Goal: Task Accomplishment & Management: Manage account settings

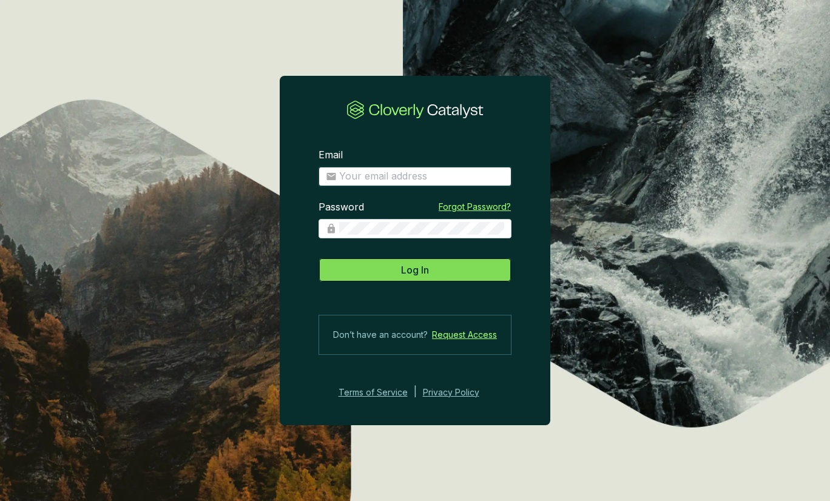
type input "julian@viridioscapital.com"
click at [407, 267] on span "Log In" at bounding box center [415, 270] width 28 height 15
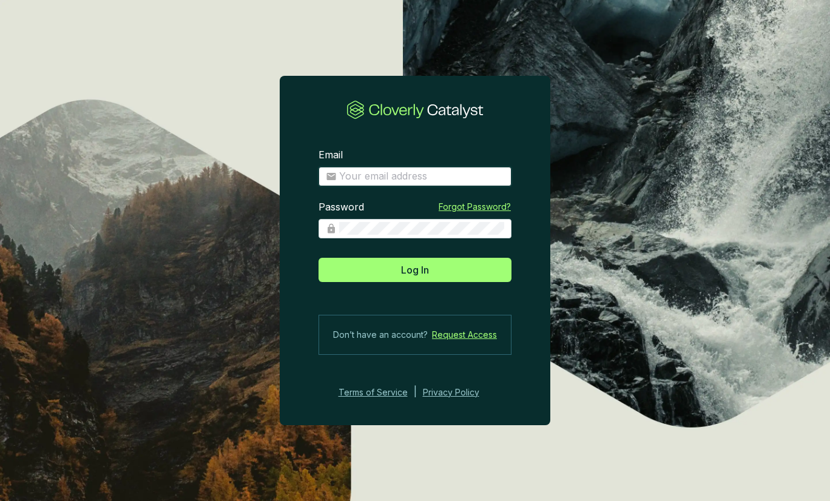
type input "julian@viridioscapital.com"
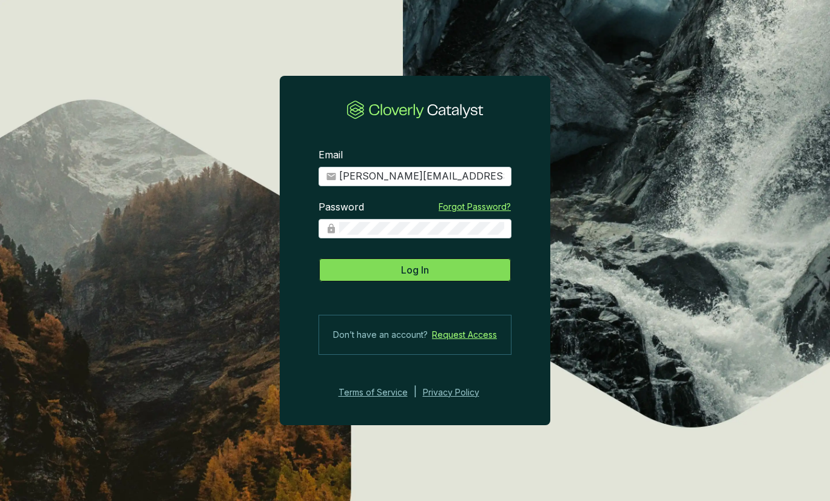
click at [441, 275] on button "Log In" at bounding box center [414, 270] width 193 height 24
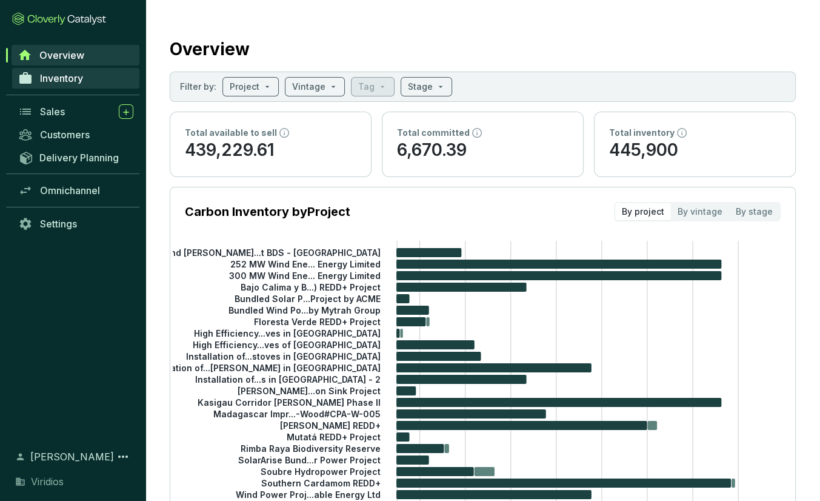
click at [72, 74] on span "Inventory" at bounding box center [61, 78] width 43 height 12
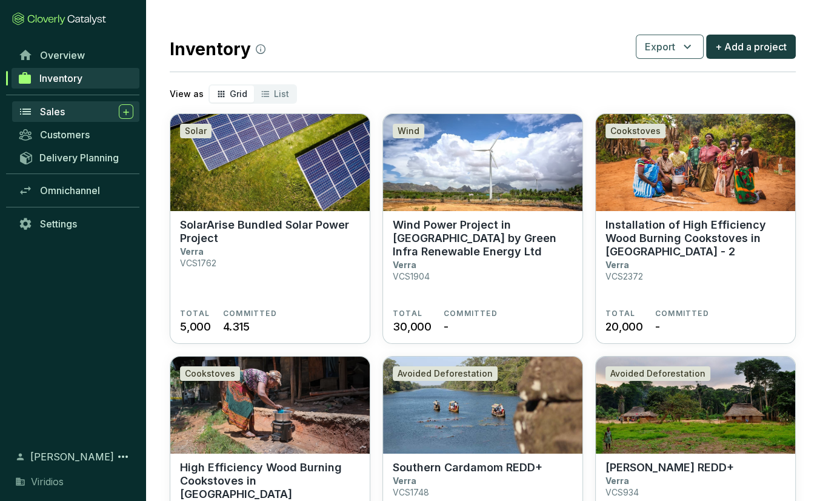
click at [62, 107] on span "Sales" at bounding box center [52, 112] width 25 height 12
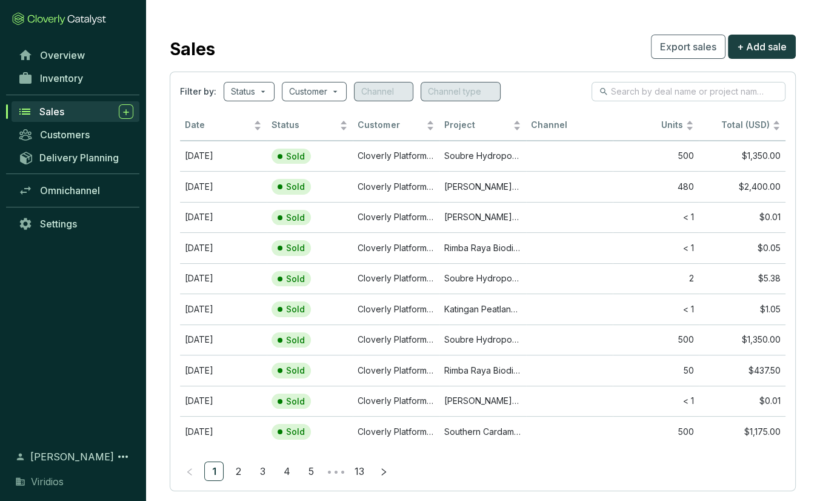
click at [54, 111] on span "Sales" at bounding box center [51, 112] width 25 height 12
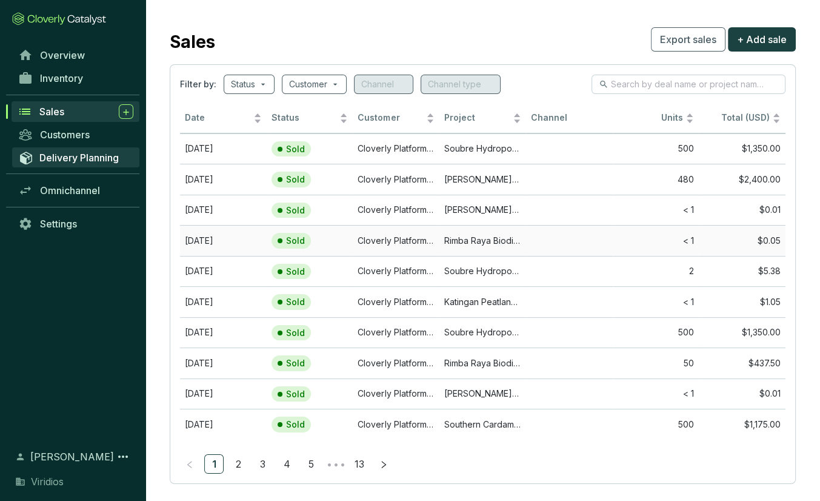
scroll to position [20, 0]
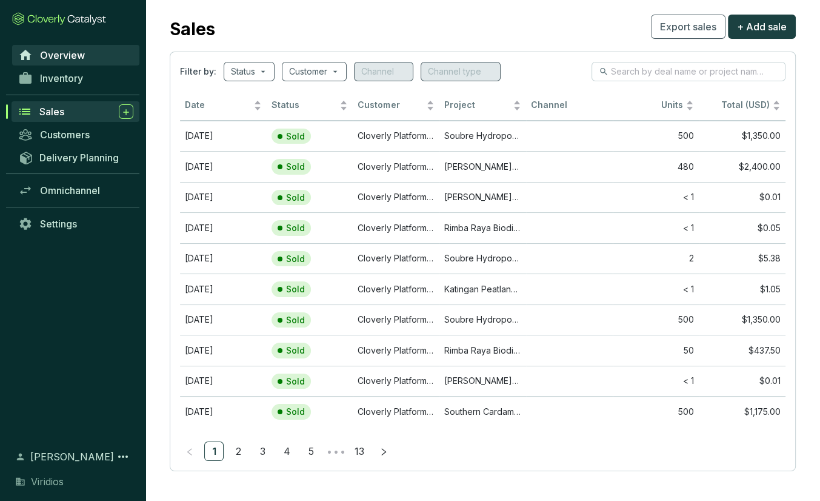
click at [81, 59] on span "Overview" at bounding box center [62, 55] width 45 height 12
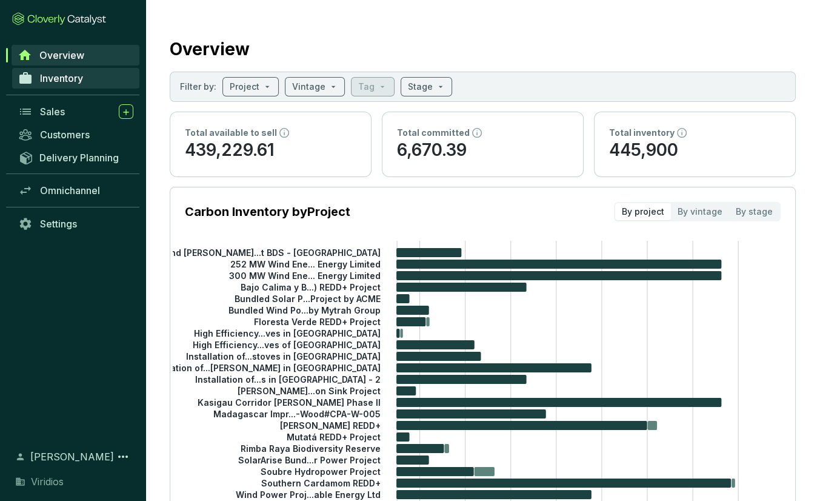
click at [73, 79] on span "Inventory" at bounding box center [61, 78] width 43 height 12
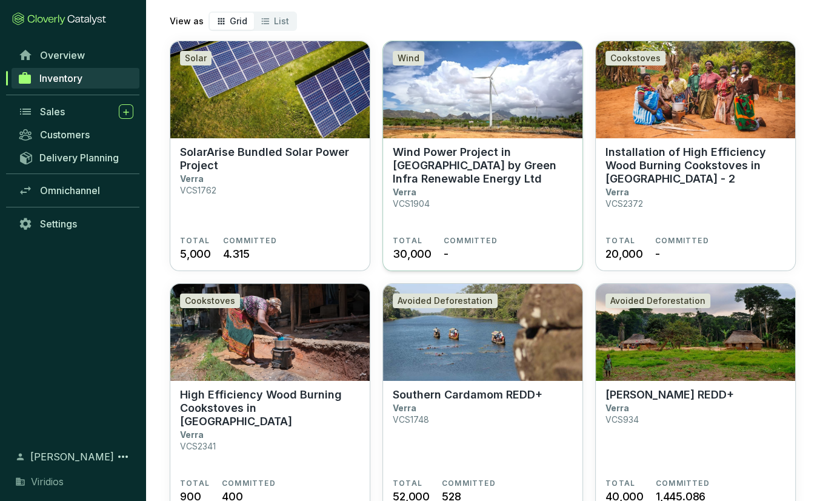
scroll to position [182, 0]
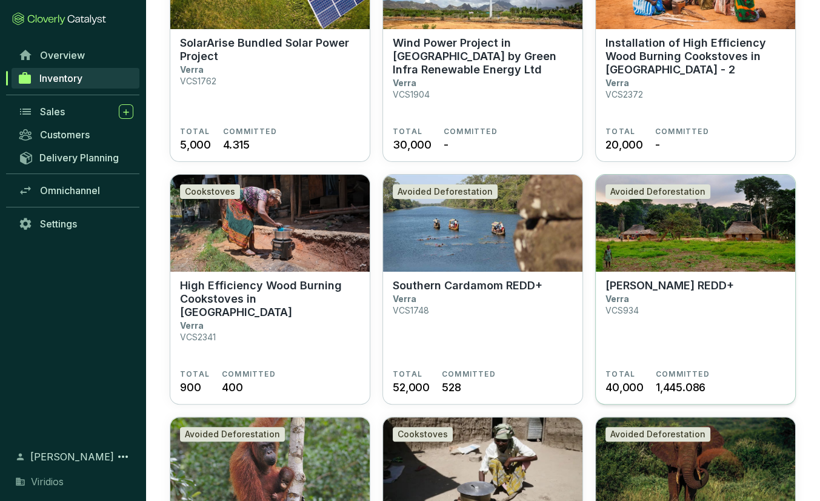
click at [740, 297] on section "Mai Ndombe REDD+ Verra VCS934" at bounding box center [696, 324] width 180 height 90
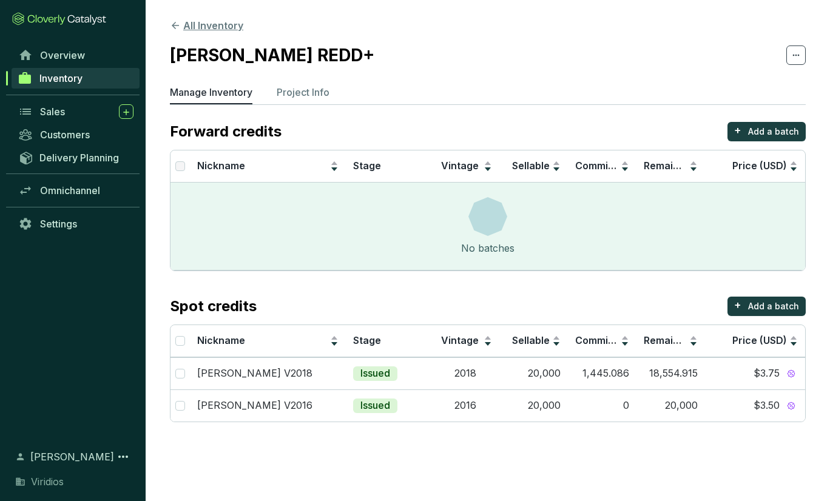
click at [213, 27] on button "All Inventory" at bounding box center [206, 25] width 73 height 15
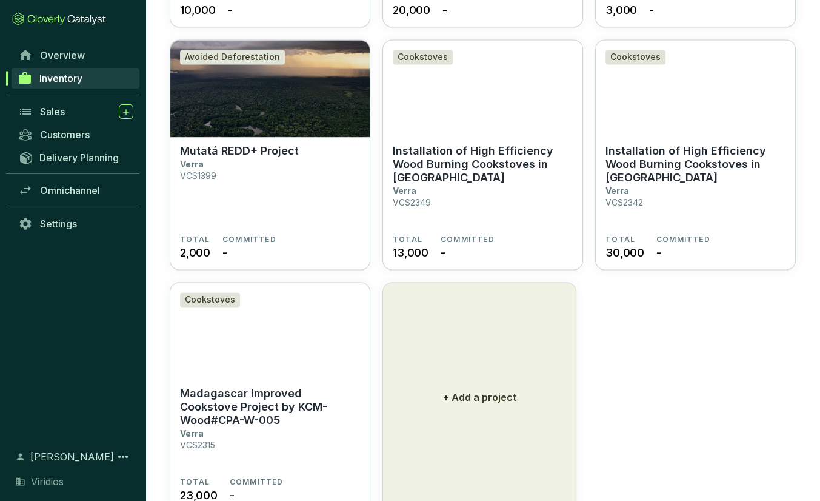
scroll to position [1572, 0]
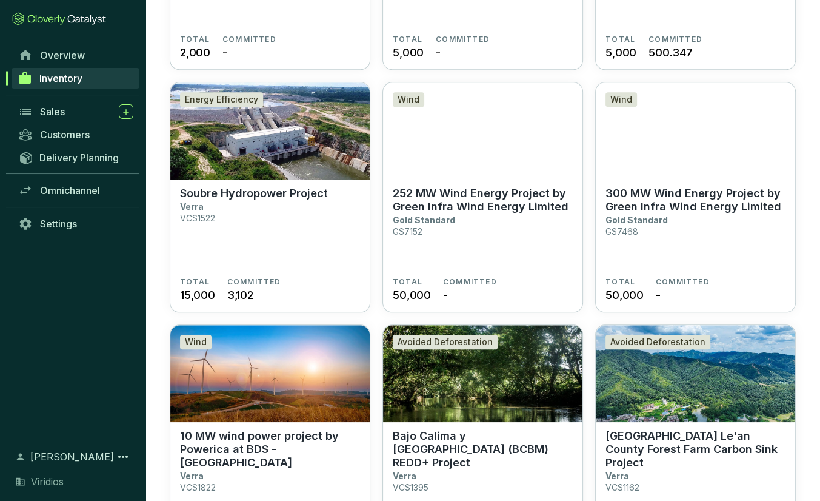
scroll to position [1087, 0]
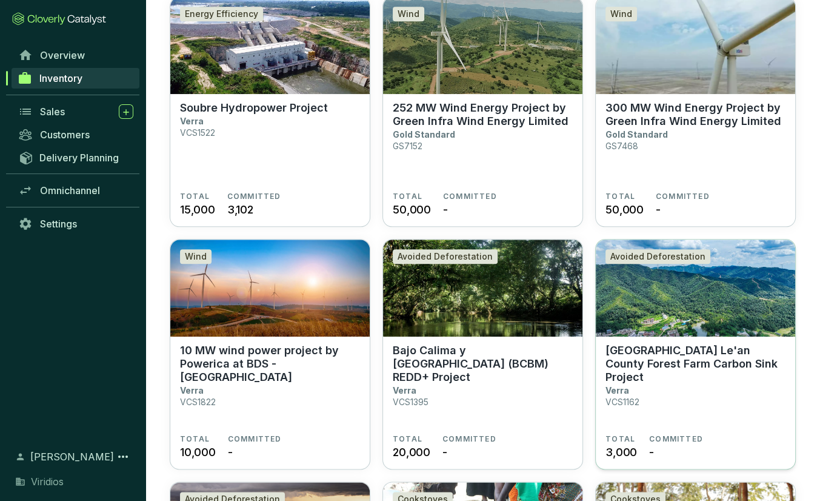
click at [714, 372] on section "Jiangxi Province Le'an County Forest Farm Carbon Sink Project Verra VCS1162" at bounding box center [696, 389] width 180 height 90
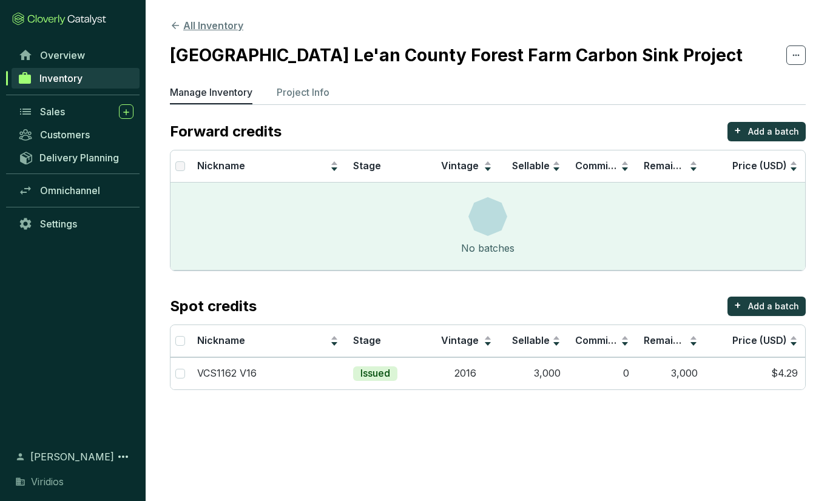
click at [229, 28] on button "All Inventory" at bounding box center [206, 25] width 73 height 15
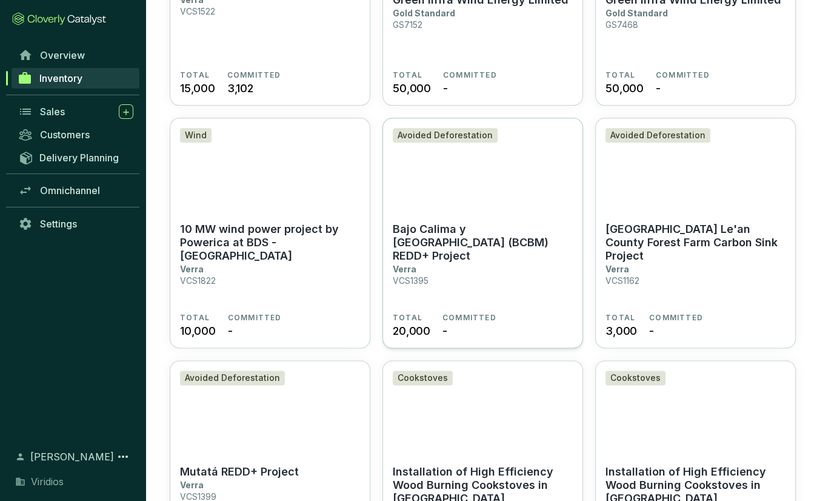
scroll to position [845, 0]
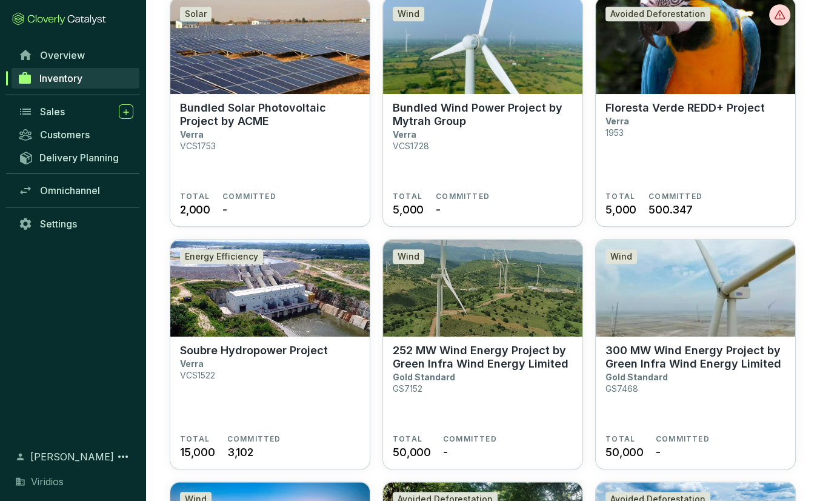
click at [380, 231] on section "Solar SolarArise Bundled Solar Power Project Verra VCS1762 TOTAL 5,000 COMMITTE…" at bounding box center [483, 233] width 626 height 1928
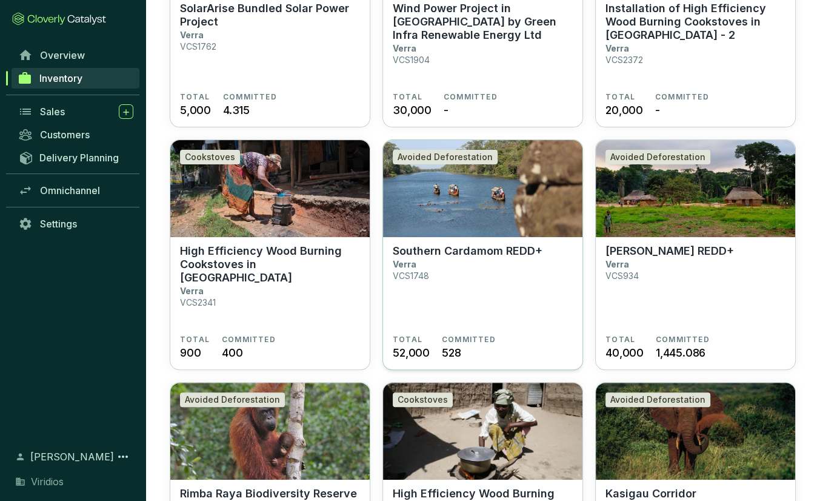
click at [434, 279] on section "Southern Cardamom REDD+ Verra VCS1748" at bounding box center [483, 289] width 180 height 90
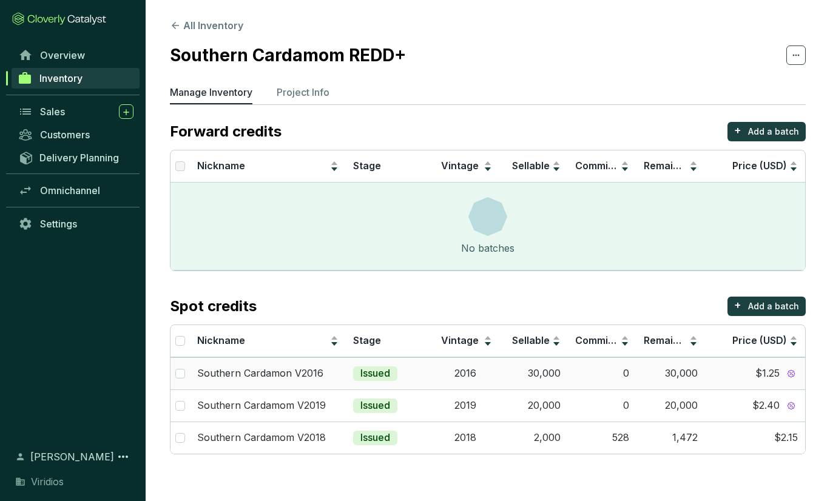
click at [685, 380] on td "30,000" at bounding box center [670, 373] width 69 height 32
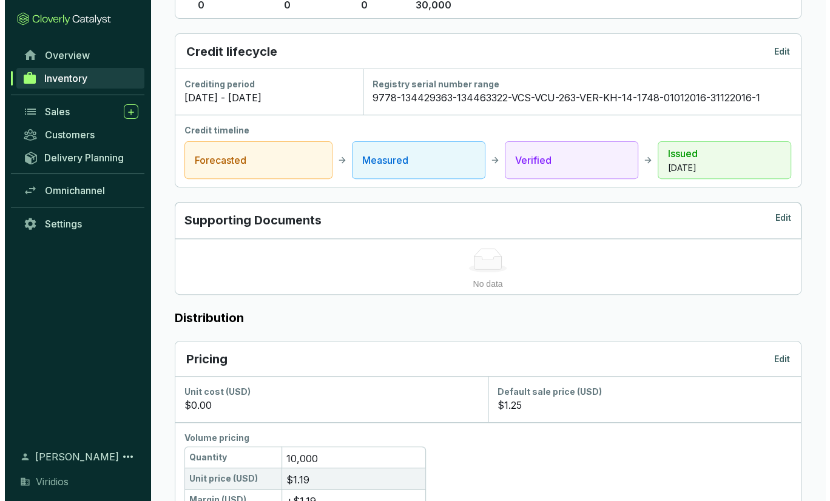
scroll to position [349, 0]
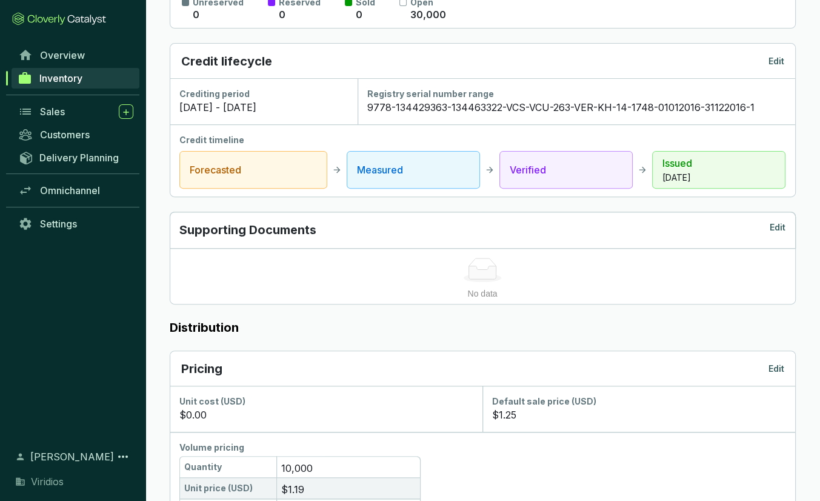
click at [770, 364] on p "Edit" at bounding box center [777, 369] width 16 height 12
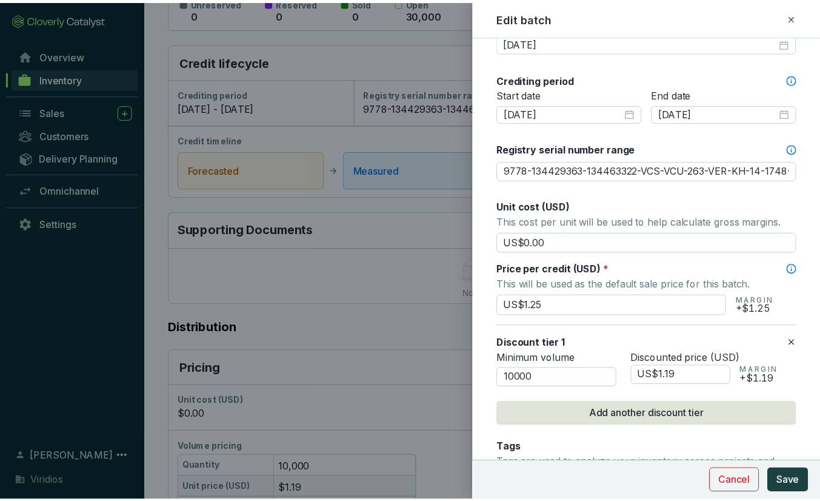
scroll to position [424, 0]
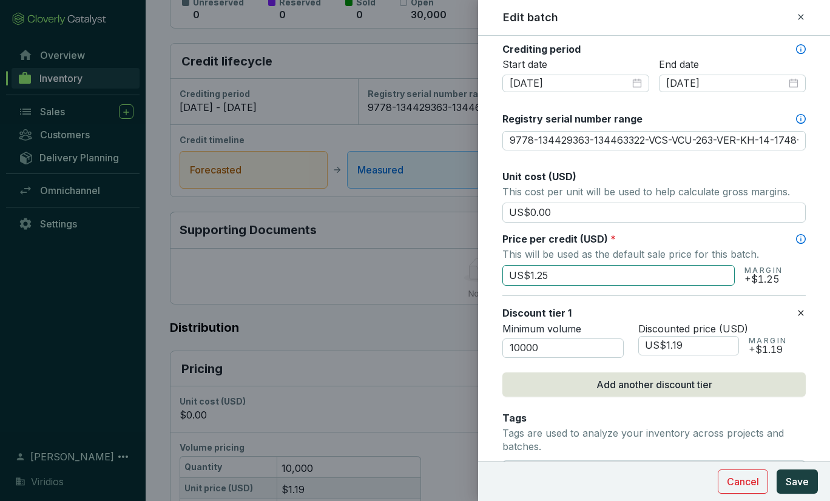
click at [553, 272] on input "US$1.25" at bounding box center [618, 275] width 232 height 21
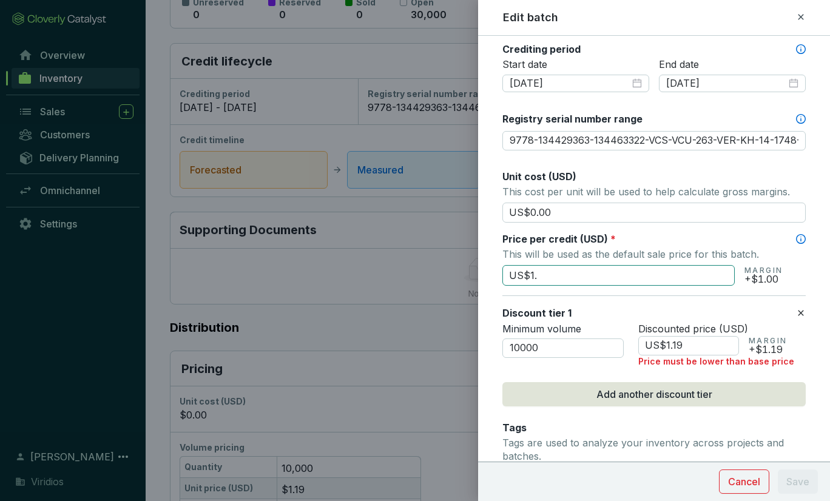
type input "US$1"
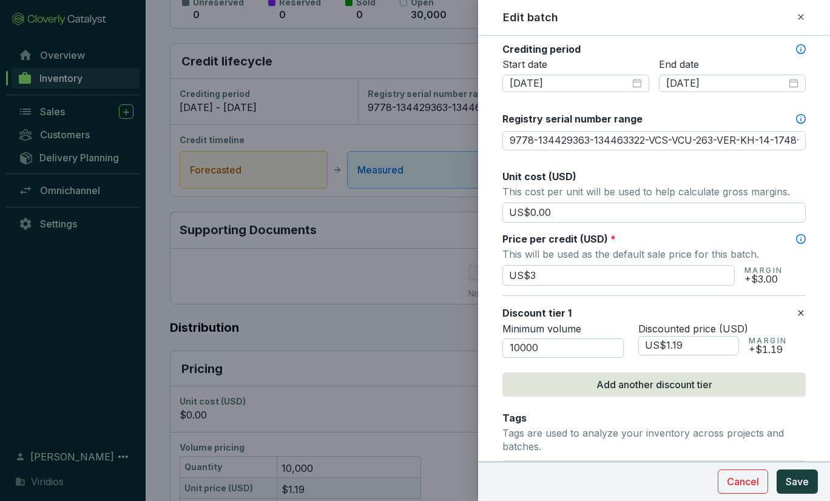
type input "US$3.00"
click at [632, 289] on div "Batch name * This is the internal name that will be used throughout Catalyst. S…" at bounding box center [653, 178] width 303 height 1104
click at [586, 272] on input "US$3.00" at bounding box center [618, 275] width 232 height 21
click at [745, 477] on span "Cancel" at bounding box center [742, 481] width 32 height 15
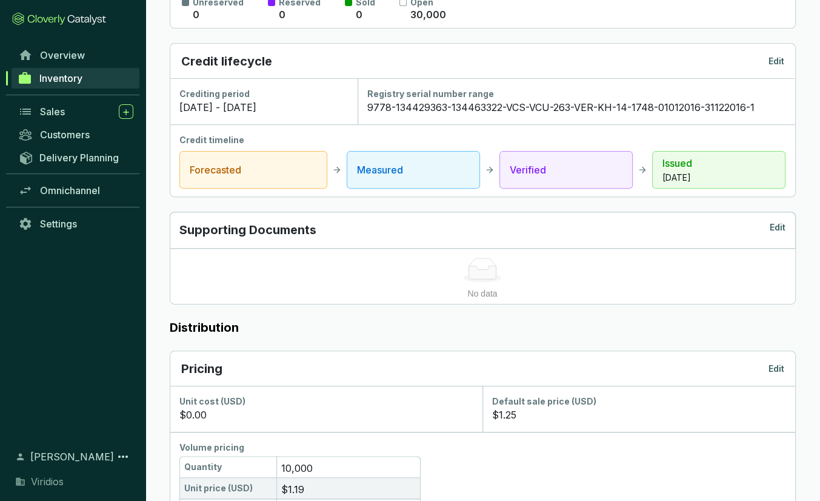
click at [543, 403] on span "Default sale price (USD)" at bounding box center [544, 401] width 104 height 10
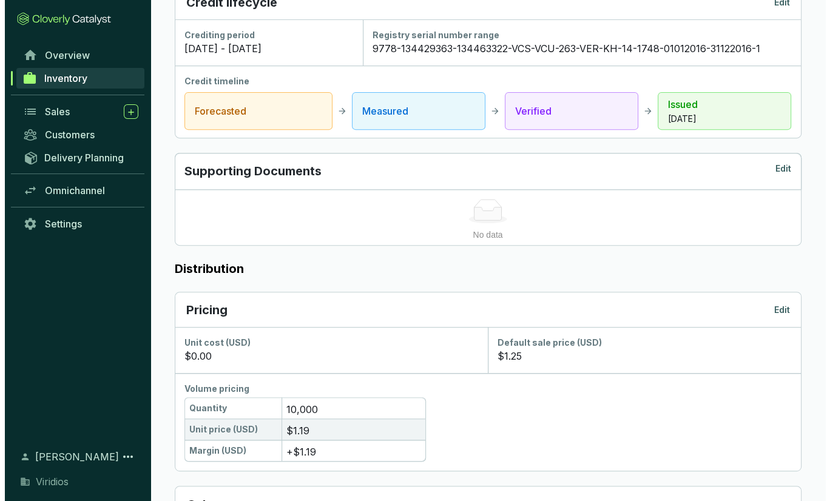
scroll to position [470, 0]
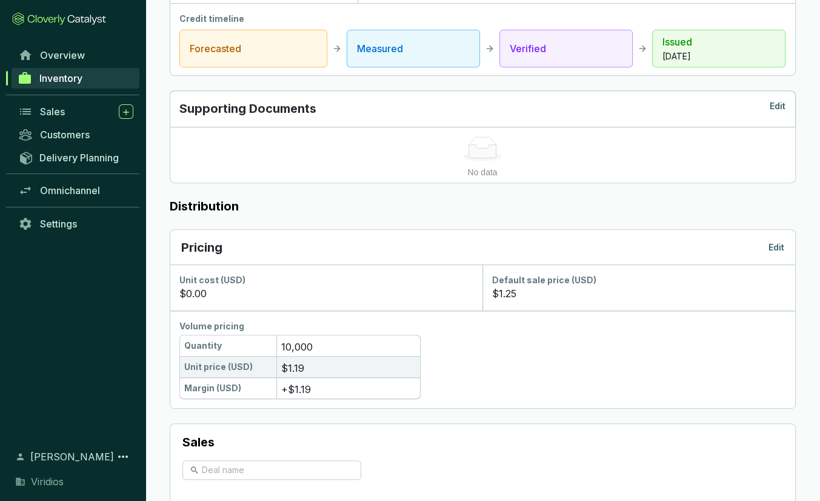
click at [771, 246] on p "Edit" at bounding box center [777, 247] width 16 height 12
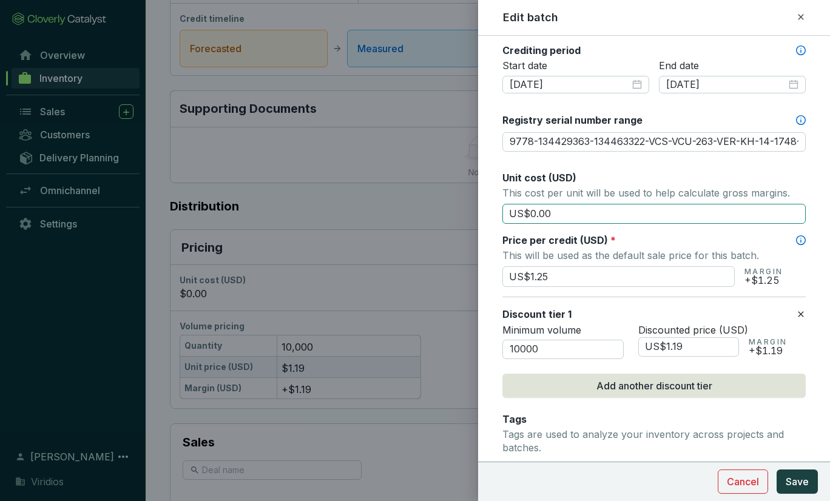
scroll to position [424, 0]
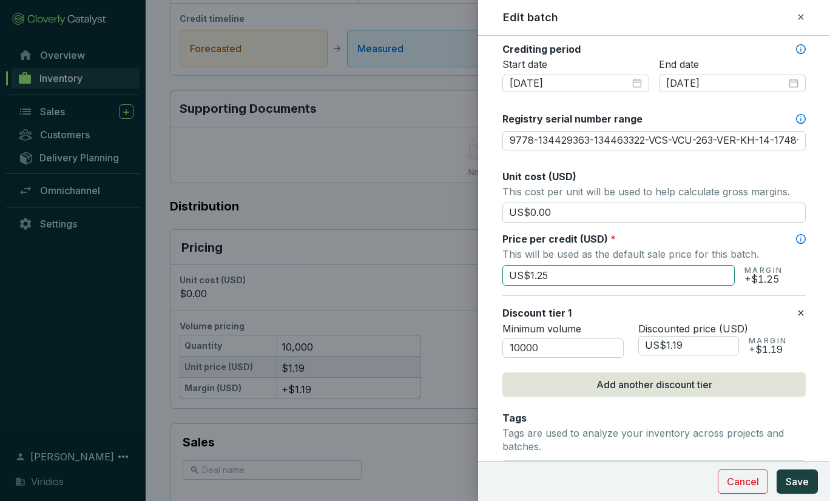
click at [583, 272] on input "US$1.25" at bounding box center [618, 275] width 232 height 21
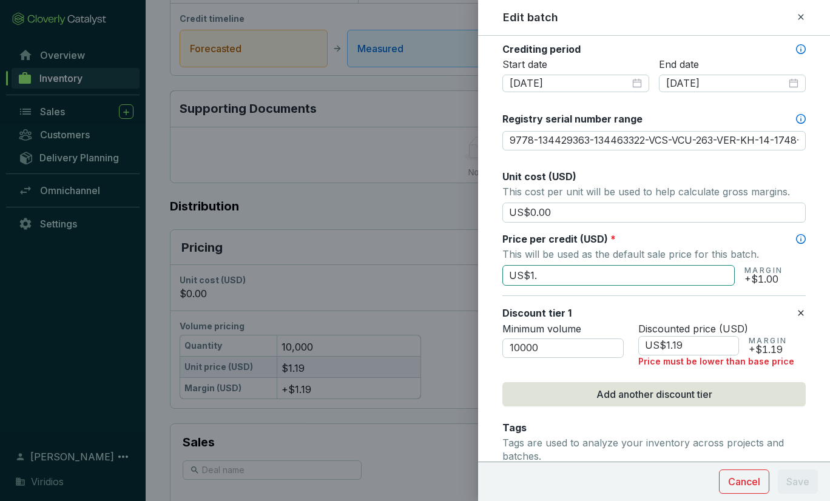
type input "US$1"
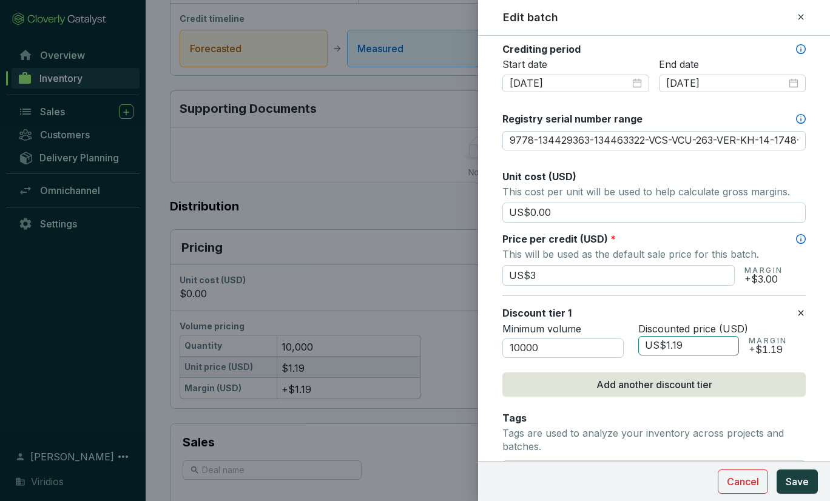
type input "US$3.00"
click at [704, 344] on input "US$1.19" at bounding box center [688, 345] width 101 height 19
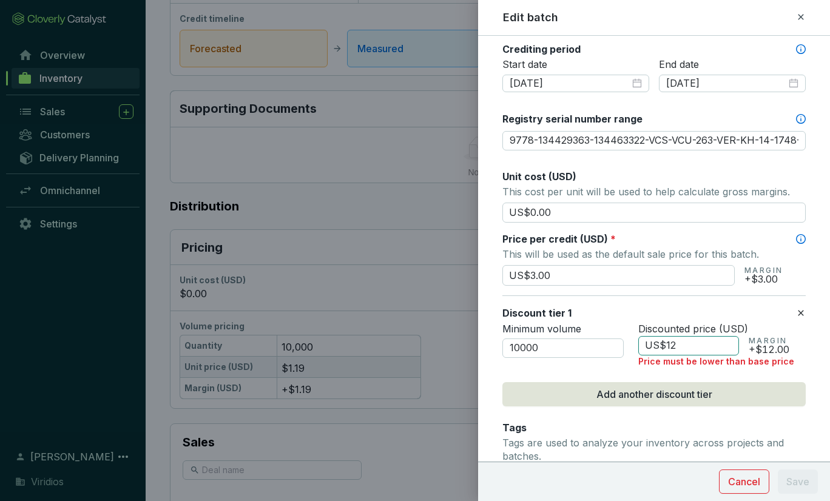
type input "US$1"
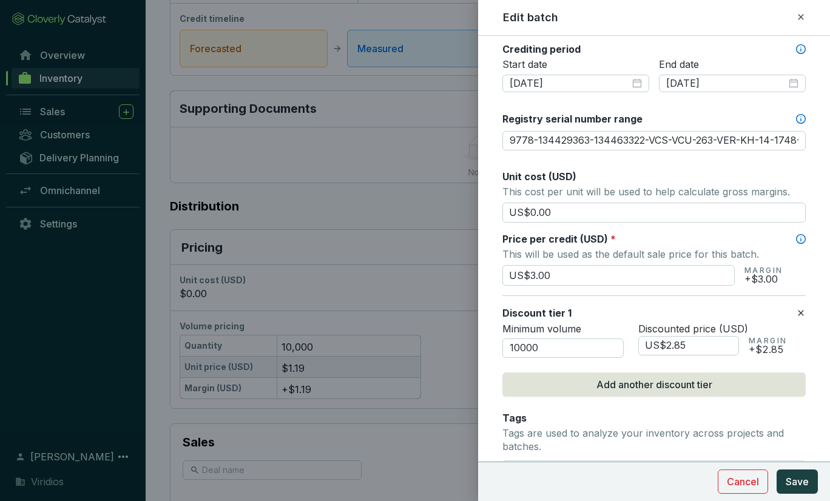
type input "US$2.85"
click at [772, 312] on div "Discount tier 1" at bounding box center [648, 312] width 293 height 13
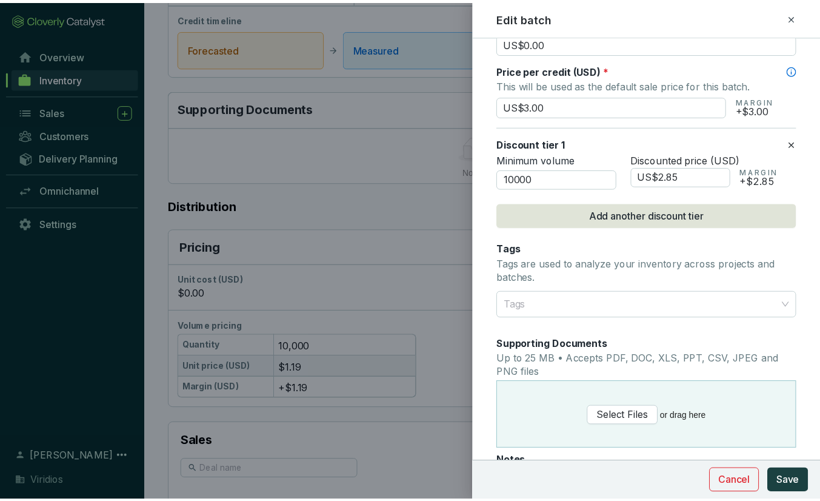
scroll to position [606, 0]
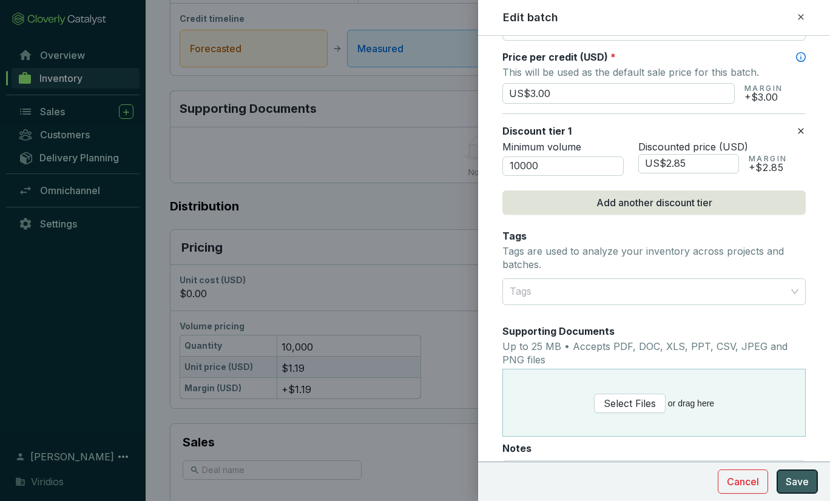
click at [793, 481] on span "Save" at bounding box center [796, 481] width 23 height 15
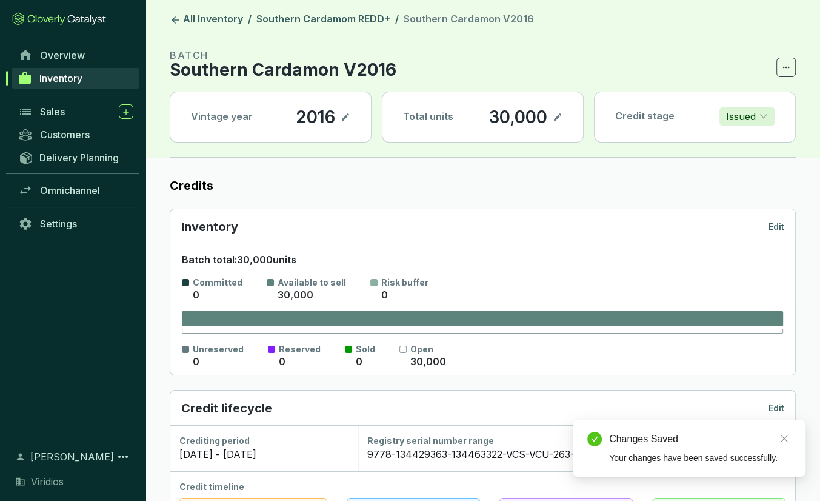
scroll to position [0, 0]
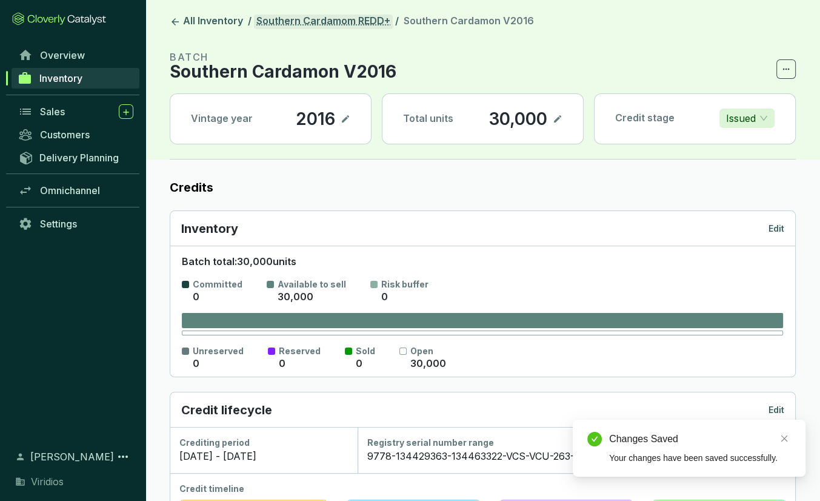
click at [284, 20] on link "Southern Cardamom REDD+" at bounding box center [323, 22] width 139 height 15
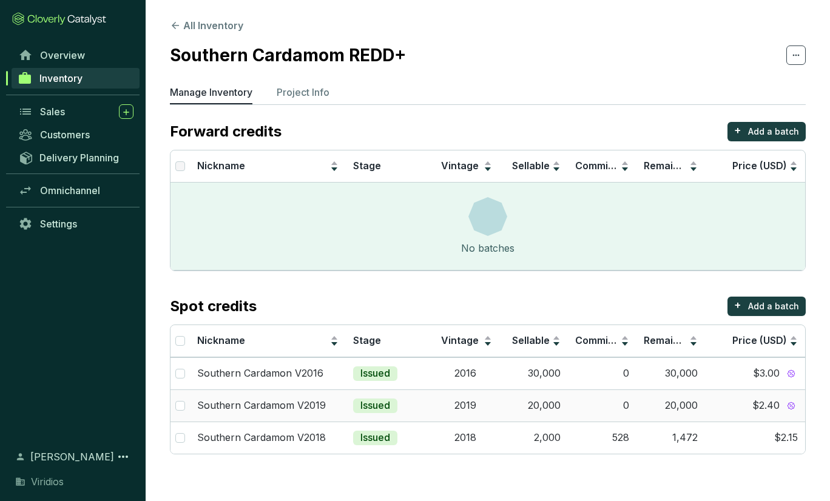
click at [649, 408] on td "20,000" at bounding box center [670, 405] width 69 height 32
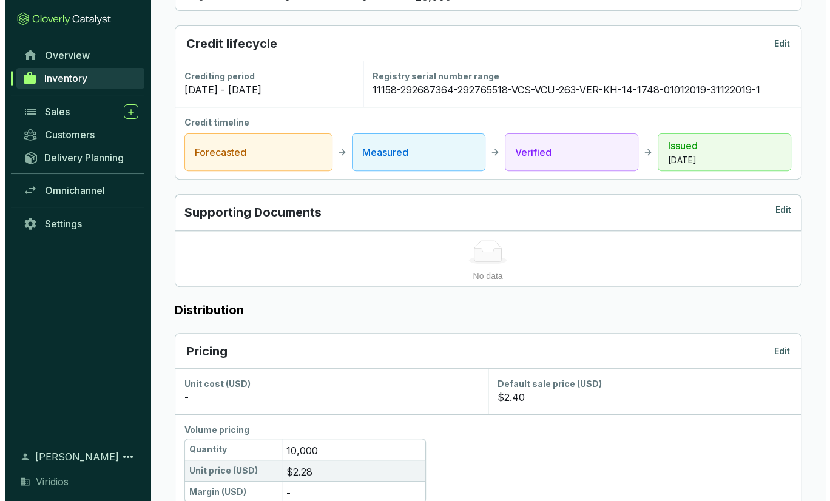
scroll to position [470, 0]
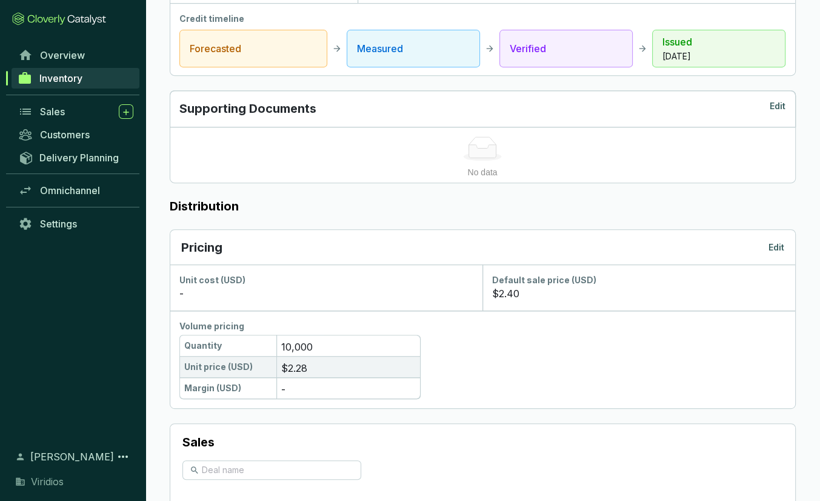
click at [774, 239] on div "Pricing Edit" at bounding box center [482, 247] width 603 height 17
click at [776, 244] on p "Edit" at bounding box center [777, 247] width 16 height 12
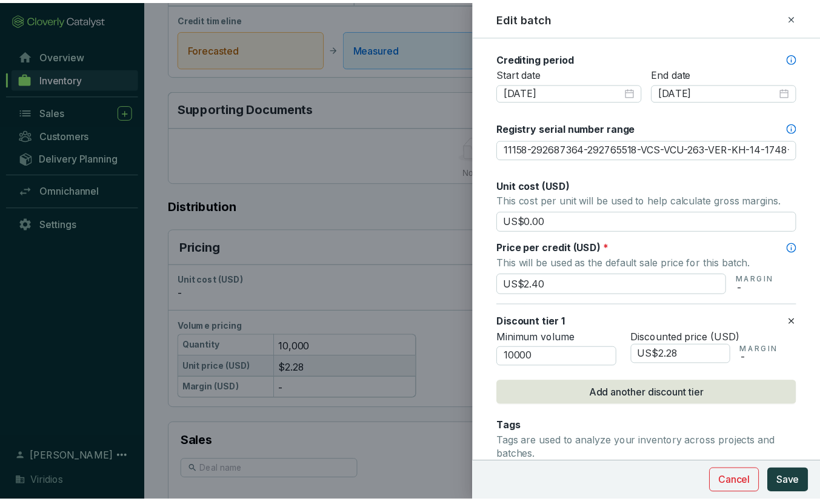
scroll to position [424, 0]
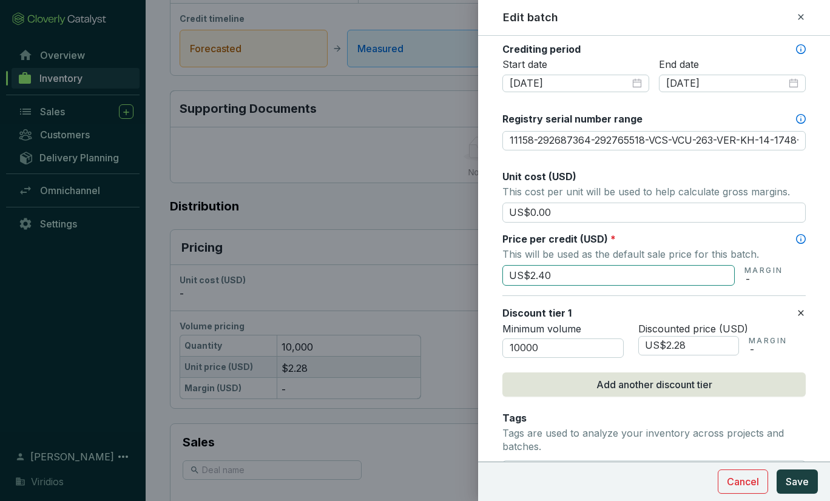
click at [562, 269] on input "US$2.40" at bounding box center [618, 275] width 232 height 21
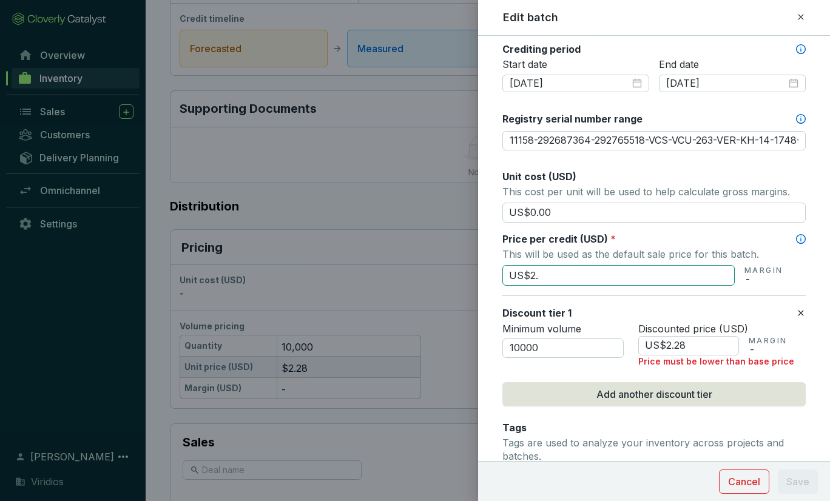
type input "US$2"
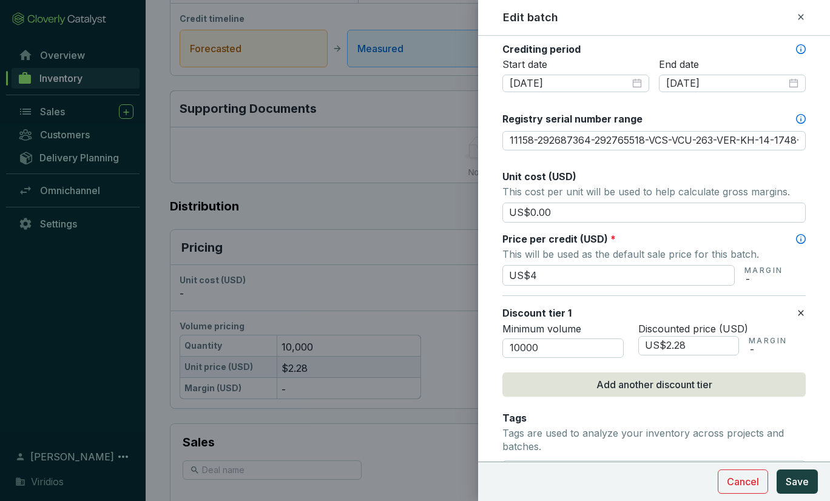
type input "US$4.00"
click at [679, 336] on input "US$2.28" at bounding box center [688, 345] width 101 height 19
click at [691, 344] on input "US$2.28" at bounding box center [688, 345] width 101 height 19
type input "US$2"
type input "US$3.80"
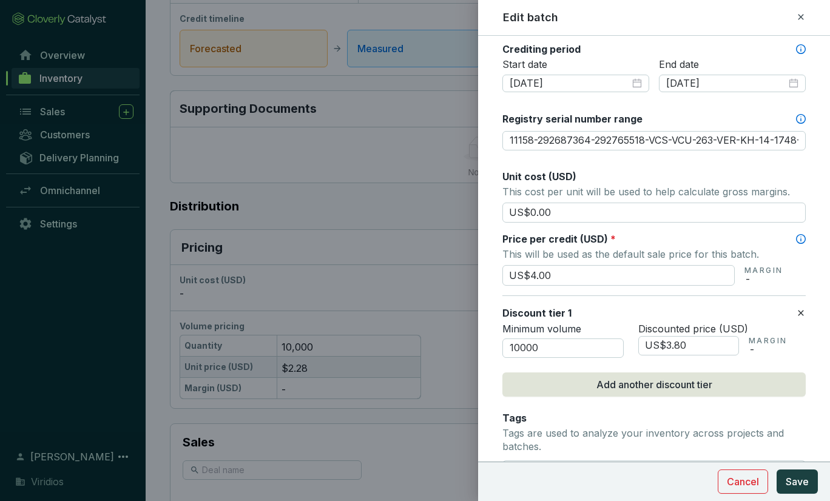
click at [660, 301] on section "Discount tier 1 Minimum volume 10000 Discounted price (USD) US$3.80 MARGIN -" at bounding box center [653, 331] width 303 height 72
click at [807, 483] on span "Save" at bounding box center [796, 481] width 23 height 15
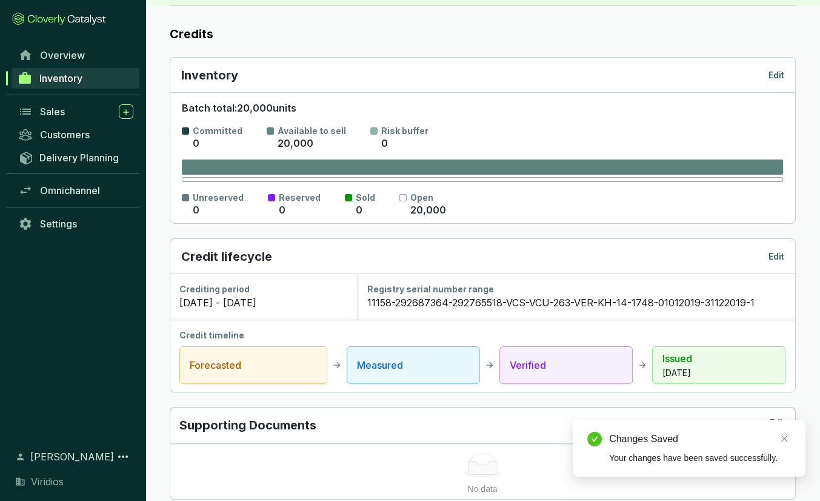
scroll to position [0, 0]
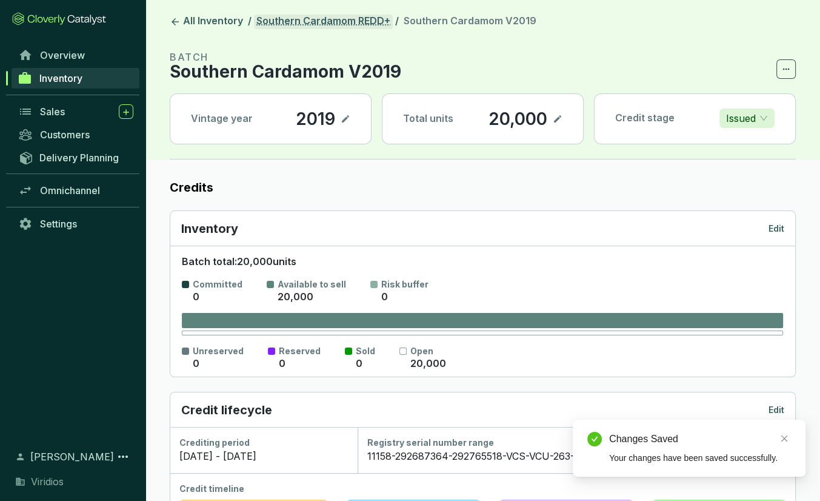
click at [352, 22] on link "Southern Cardamom REDD+" at bounding box center [323, 22] width 139 height 15
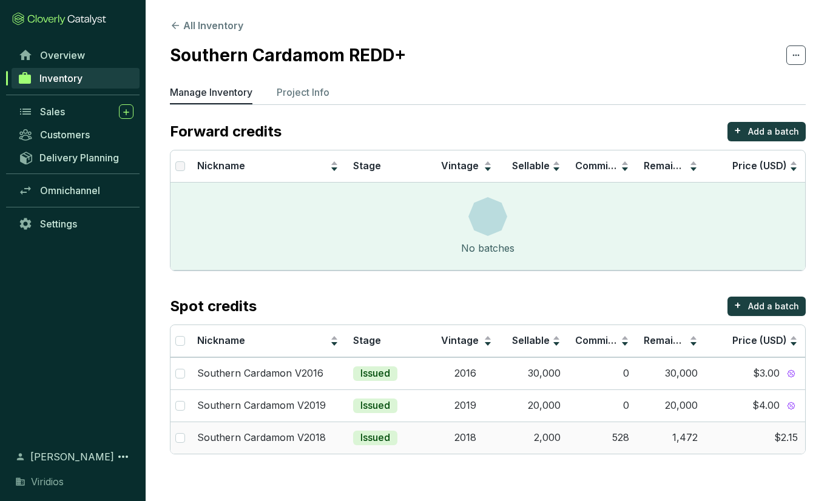
click at [600, 435] on td "528" at bounding box center [602, 437] width 69 height 32
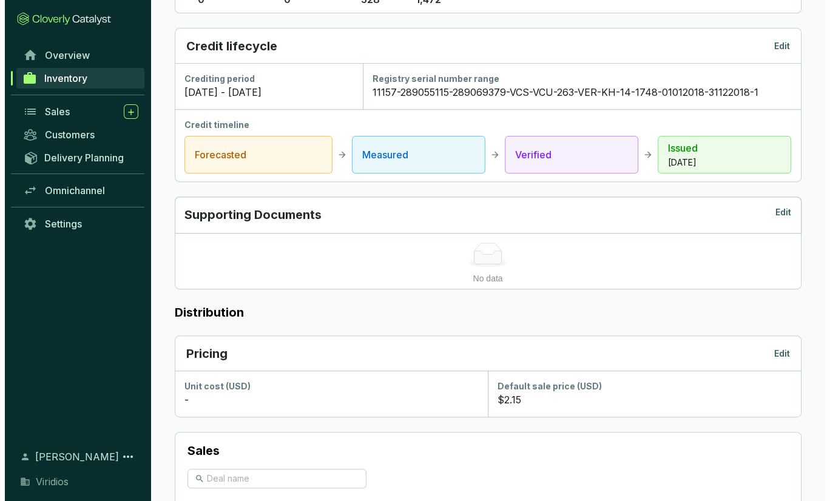
scroll to position [546, 0]
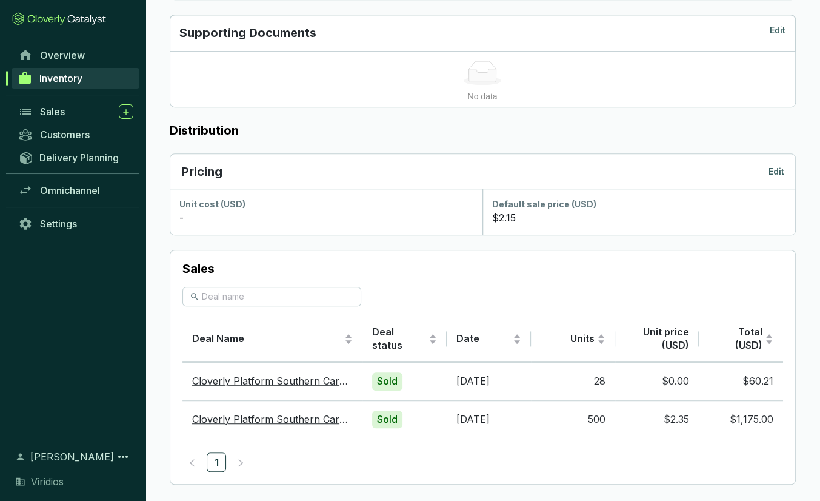
click at [779, 170] on p "Edit" at bounding box center [777, 172] width 16 height 12
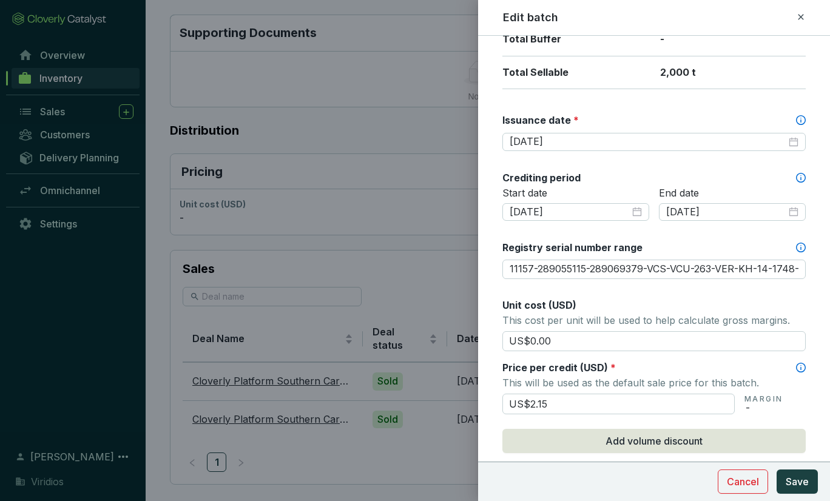
scroll to position [364, 0]
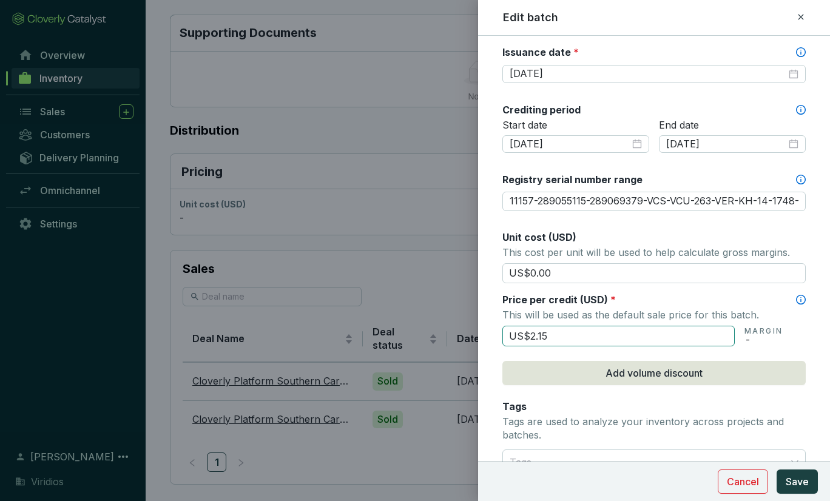
click at [582, 327] on input "US$2.15" at bounding box center [618, 336] width 232 height 21
type input "US$2"
type input "US$3.50"
click at [782, 349] on div "Batch name * This is the internal name that will be used throughout Catalyst. S…" at bounding box center [653, 202] width 303 height 1031
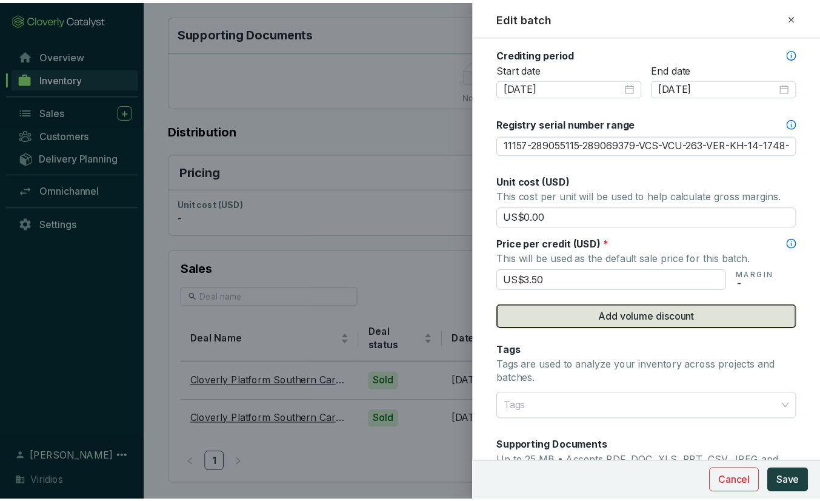
scroll to position [485, 0]
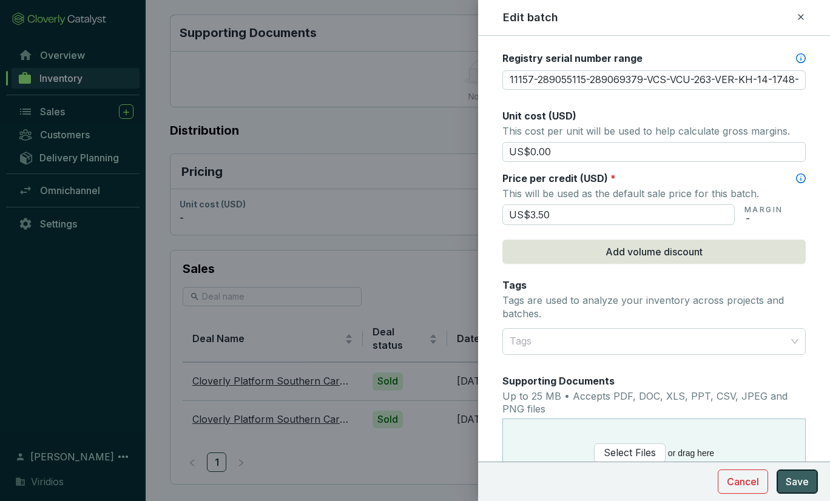
click at [798, 485] on span "Save" at bounding box center [796, 481] width 23 height 15
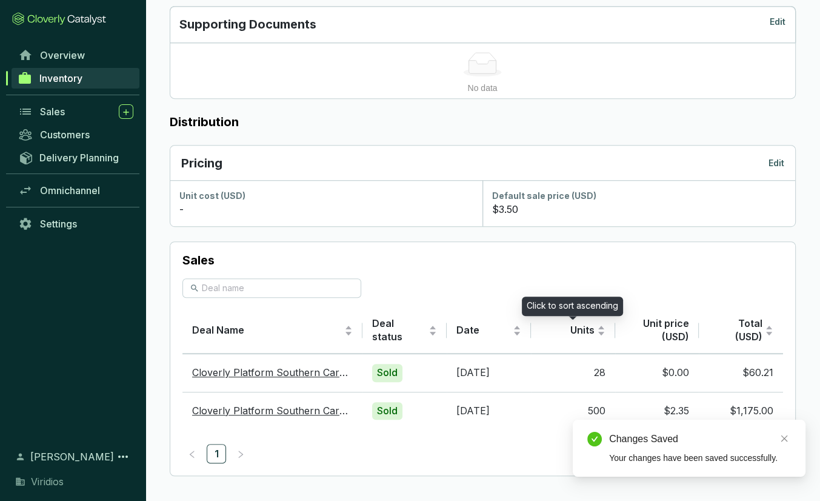
scroll to position [557, 0]
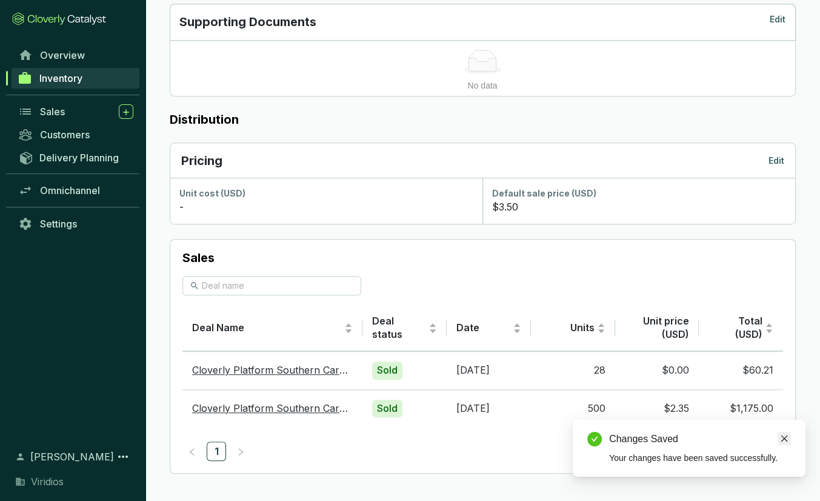
click at [788, 442] on icon "close" at bounding box center [784, 438] width 8 height 8
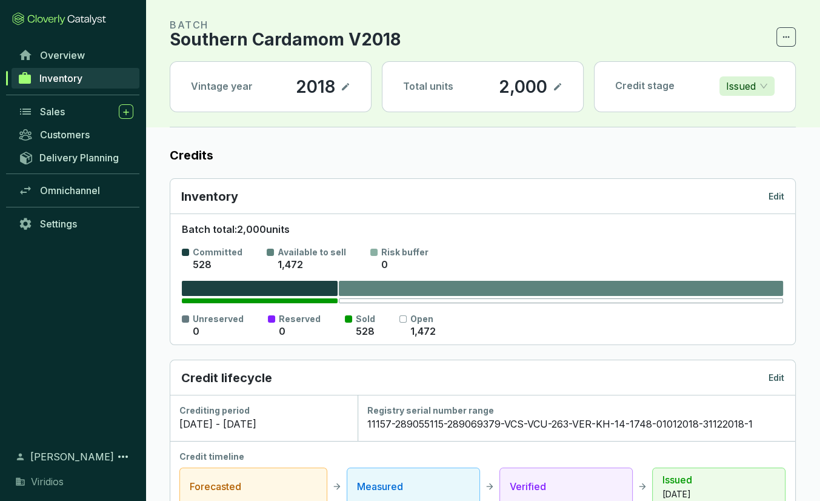
scroll to position [0, 0]
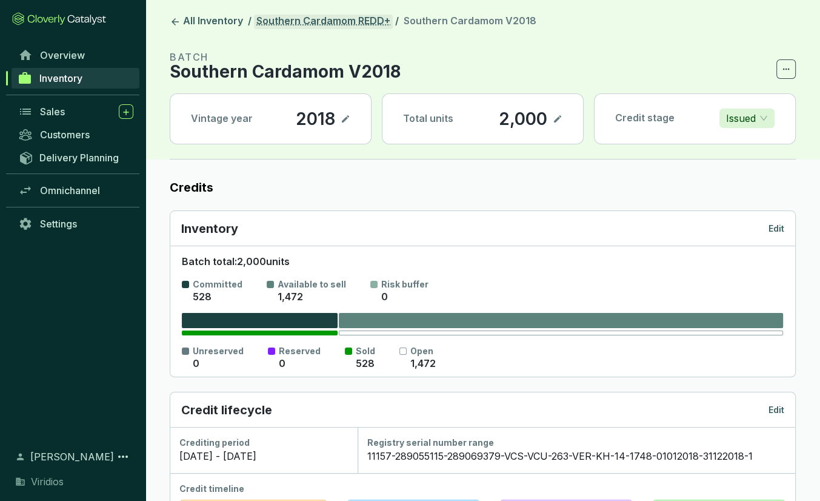
click at [320, 21] on link "Southern Cardamom REDD+" at bounding box center [323, 22] width 139 height 15
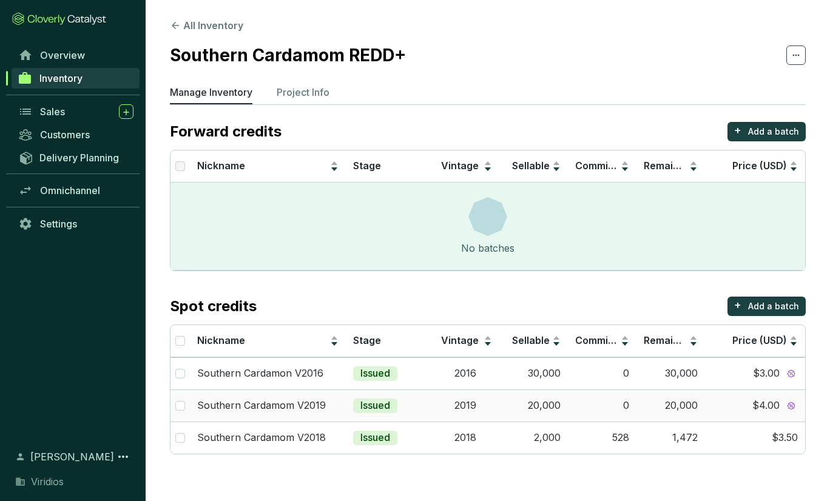
click at [753, 409] on span "$4.00" at bounding box center [765, 405] width 27 height 13
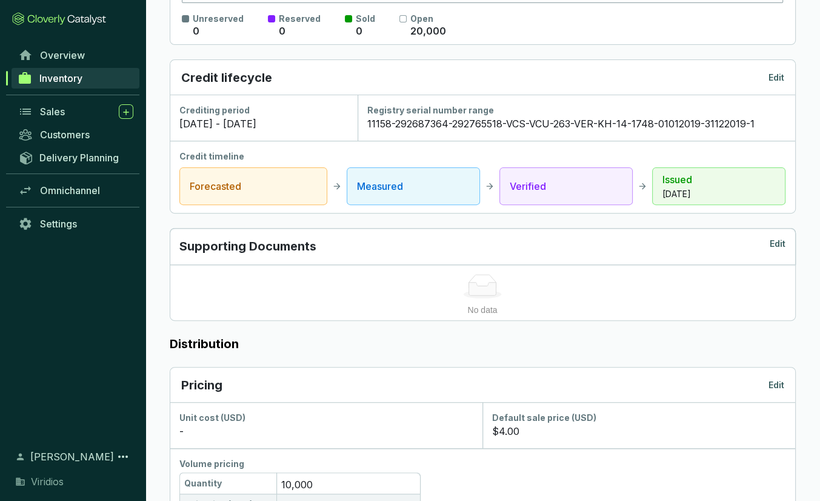
scroll to position [364, 0]
